Goal: Information Seeking & Learning: Compare options

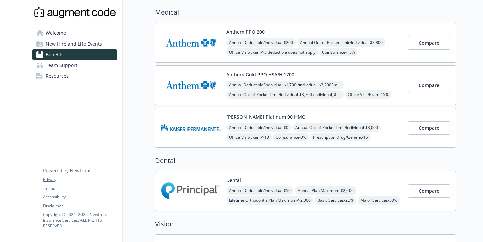
scroll to position [51, 0]
click at [436, 46] on span "Compare" at bounding box center [428, 43] width 21 height 6
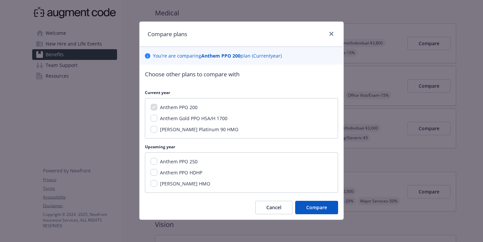
click at [155, 119] on input "Anthem Gold PPO HSA/H 1700" at bounding box center [154, 118] width 7 height 7
checkbox input "true"
click at [153, 173] on input "Anthem PPO HDHP" at bounding box center [154, 172] width 7 height 7
checkbox input "true"
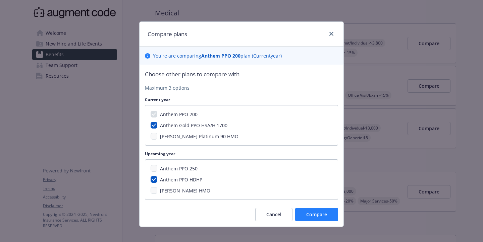
click at [319, 217] on span "Compare" at bounding box center [316, 215] width 21 height 6
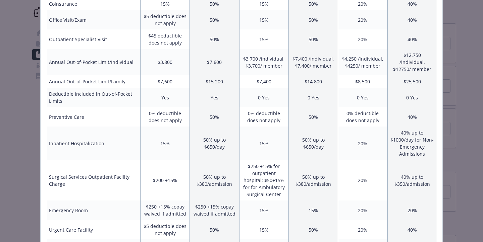
scroll to position [168, 0]
